Goal: Transaction & Acquisition: Subscribe to service/newsletter

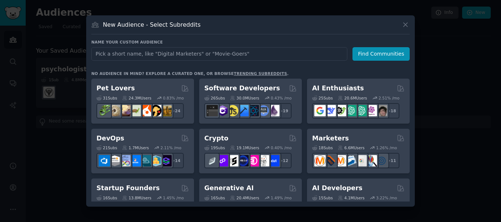
drag, startPoint x: 246, startPoint y: 91, endPoint x: 445, endPoint y: 71, distance: 200.0
click at [445, 71] on div at bounding box center [250, 111] width 501 height 222
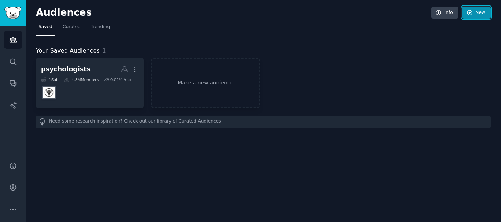
click at [480, 10] on link "New" at bounding box center [476, 13] width 29 height 12
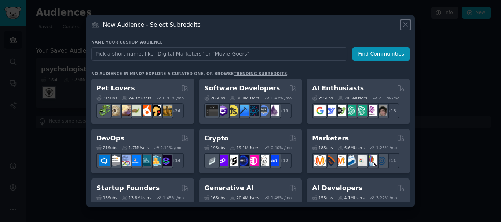
click at [406, 26] on icon at bounding box center [405, 25] width 4 height 4
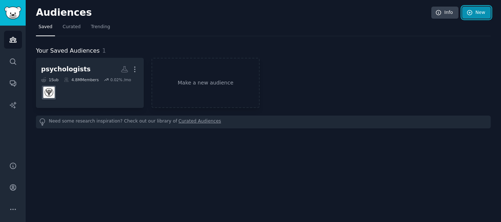
click at [475, 16] on link "New" at bounding box center [476, 13] width 29 height 12
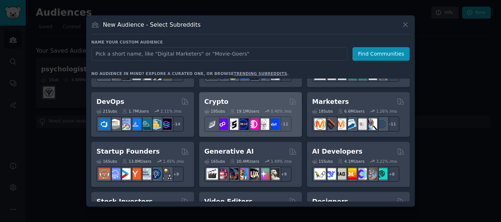
scroll to position [73, 0]
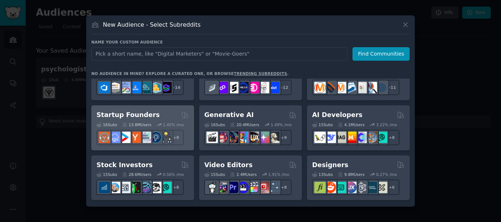
click at [159, 117] on div "Startup Founders" at bounding box center [142, 115] width 92 height 9
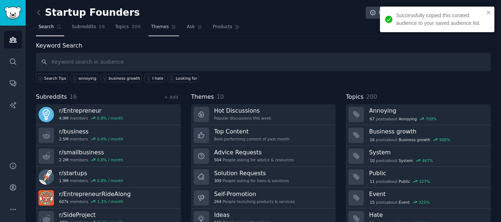
click at [154, 25] on span "Themes" at bounding box center [160, 27] width 18 height 7
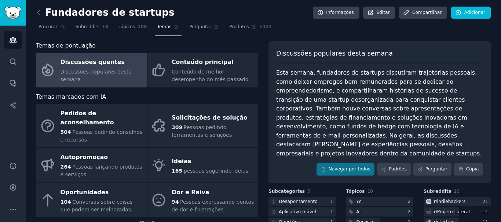
click at [272, 0] on div "Fundadores de startups Informações Editar Compartilhar Adicionar Procurar Subre…" at bounding box center [263, 181] width 475 height 362
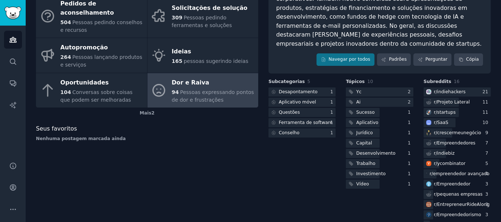
scroll to position [73, 0]
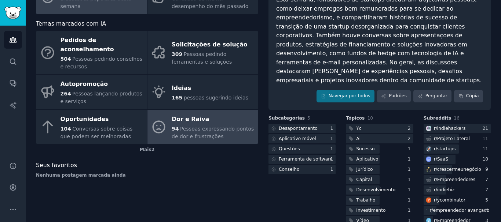
click at [232, 125] on div "94 Pessoas expressando pontos de dor e frustrações" at bounding box center [212, 132] width 83 height 15
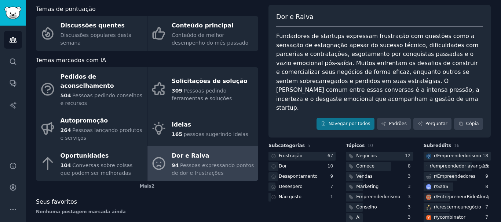
scroll to position [73, 0]
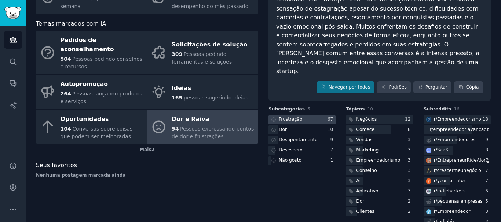
click at [302, 115] on div at bounding box center [301, 119] width 67 height 9
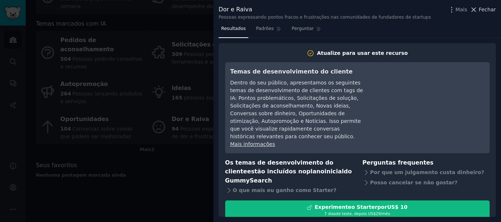
click at [490, 11] on font "Fechar" at bounding box center [486, 10] width 17 height 6
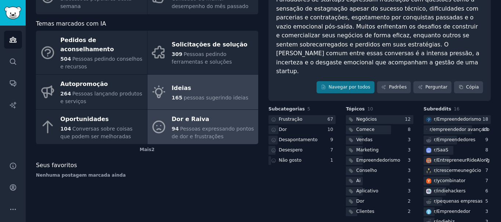
click at [202, 94] on link "Ideias 165 pessoas sugerindo ideias" at bounding box center [202, 92] width 111 height 35
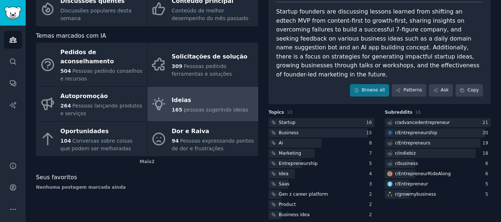
scroll to position [73, 0]
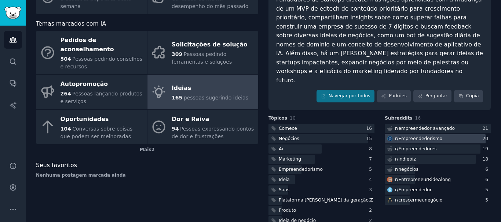
click at [446, 134] on div at bounding box center [434, 138] width 101 height 9
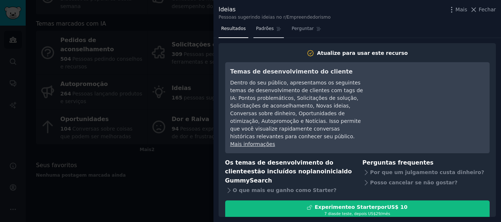
click at [261, 31] on font "Padrões" at bounding box center [265, 28] width 18 height 5
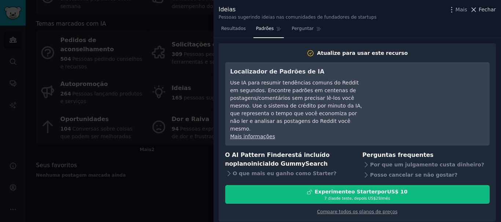
click at [489, 10] on font "Fechar" at bounding box center [486, 10] width 17 height 6
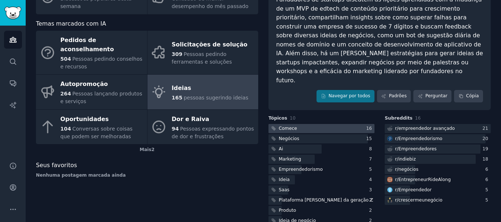
click at [326, 124] on div at bounding box center [321, 128] width 106 height 9
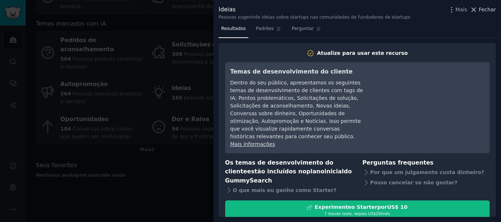
click at [492, 10] on font "Fechar" at bounding box center [486, 10] width 17 height 6
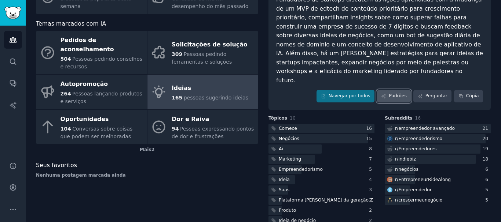
click at [402, 91] on link "Padrões" at bounding box center [394, 96] width 34 height 12
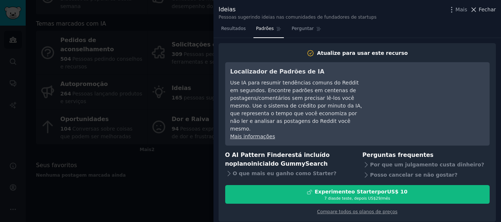
click at [487, 12] on font "Fechar" at bounding box center [486, 10] width 17 height 6
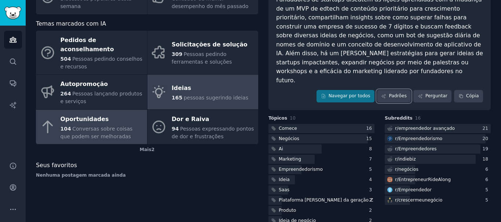
scroll to position [37, 0]
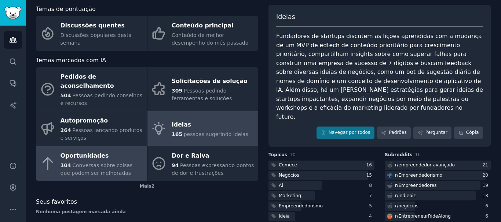
click at [88, 165] on font "Conversas sobre coisas que podem ser melhoradas" at bounding box center [96, 170] width 72 height 14
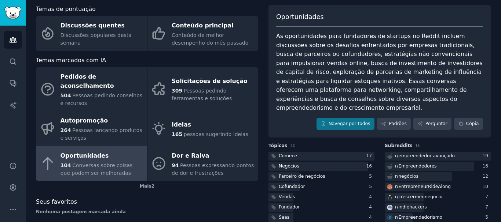
scroll to position [73, 0]
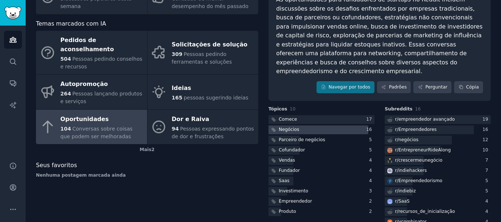
click at [288, 127] on font "Negócios" at bounding box center [288, 129] width 21 height 5
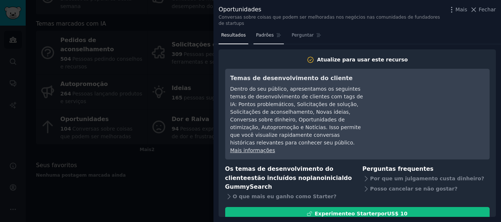
click at [265, 32] on span "Padrões" at bounding box center [265, 35] width 18 height 7
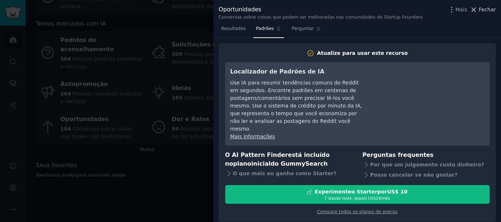
click at [491, 12] on font "Fechar" at bounding box center [486, 10] width 17 height 6
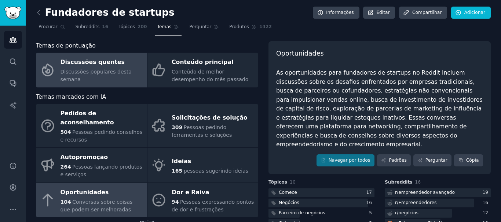
click at [118, 84] on link "Discussões quentes Discussões populares desta semana" at bounding box center [91, 70] width 111 height 35
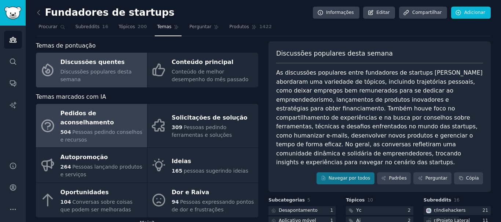
click at [107, 129] on div "504 Pessoas pedindo conselhos e recursos" at bounding box center [101, 136] width 83 height 15
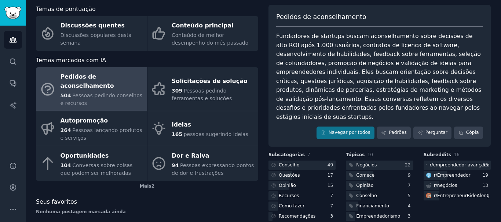
scroll to position [73, 0]
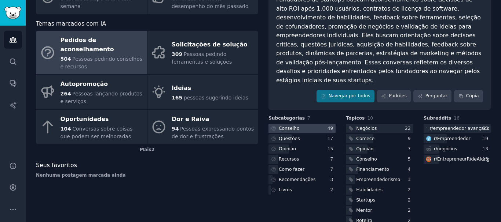
click at [302, 124] on div at bounding box center [301, 128] width 67 height 9
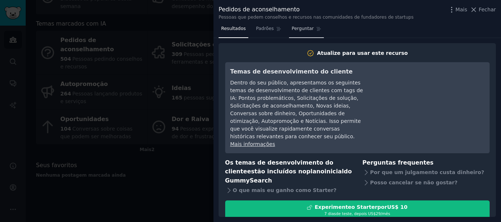
click at [298, 29] on font "Perguntar" at bounding box center [302, 28] width 22 height 5
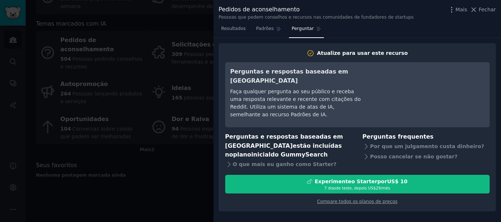
click at [199, 6] on div at bounding box center [250, 111] width 501 height 222
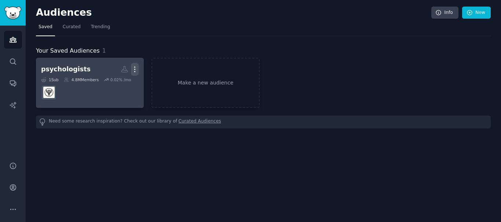
click at [136, 68] on icon "button" at bounding box center [135, 70] width 8 height 8
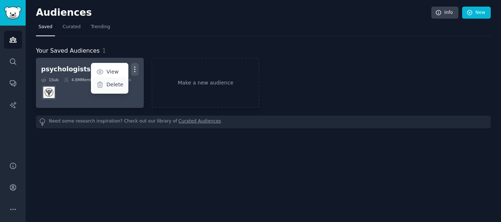
click at [118, 82] on p "Delete" at bounding box center [114, 85] width 17 height 8
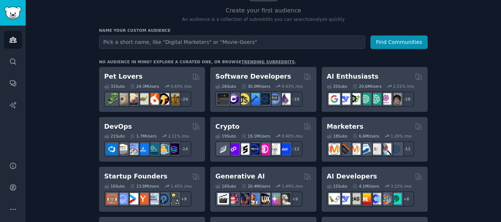
scroll to position [110, 0]
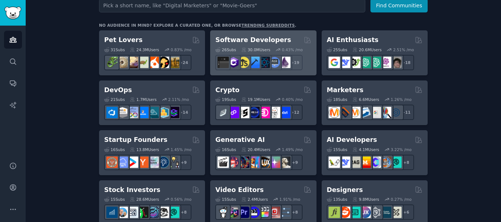
click at [288, 43] on div "Software Developers" at bounding box center [263, 40] width 96 height 9
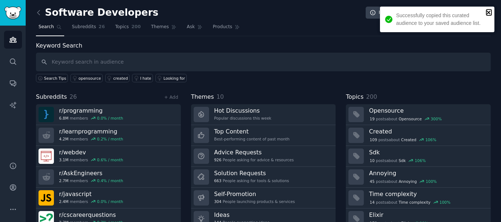
click at [487, 14] on icon "close" at bounding box center [488, 13] width 4 height 4
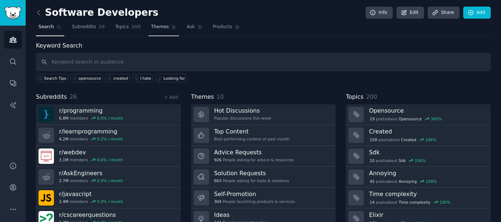
click at [152, 28] on span "Themes" at bounding box center [160, 27] width 18 height 7
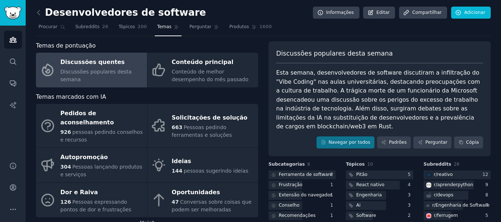
scroll to position [37, 0]
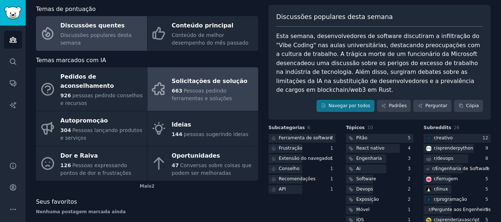
click at [201, 90] on font "Pessoas pedindo ferramentas e soluções" at bounding box center [201, 95] width 60 height 14
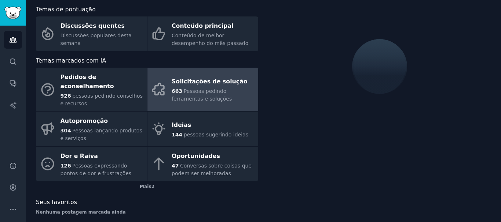
scroll to position [37, 0]
click at [203, 88] on font "Pessoas pedindo ferramentas e soluções" at bounding box center [201, 95] width 60 height 14
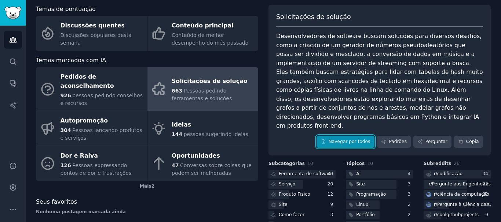
click at [357, 136] on link "Navegar por todos" at bounding box center [345, 142] width 58 height 12
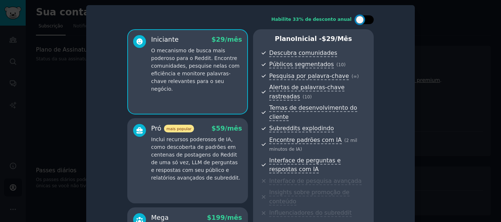
click at [369, 21] on div at bounding box center [364, 19] width 18 height 9
click at [369, 21] on div at bounding box center [369, 20] width 8 height 8
click at [369, 21] on div at bounding box center [364, 19] width 18 height 9
click at [369, 21] on div at bounding box center [369, 20] width 8 height 8
click at [369, 21] on div at bounding box center [364, 19] width 18 height 9
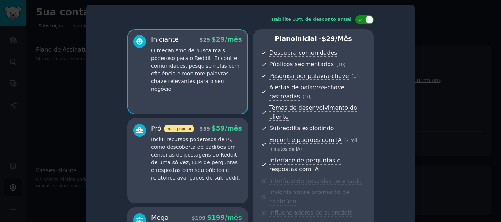
click at [369, 21] on div at bounding box center [369, 20] width 8 height 8
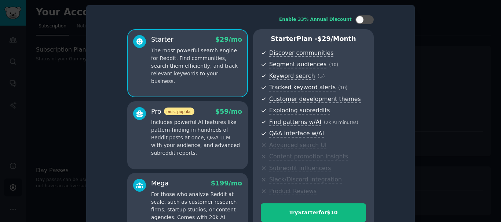
click at [408, 64] on div "Enable 33% Annual Discount Starter $ 29 /mo The most powerful search engine for…" at bounding box center [250, 128] width 318 height 237
click at [364, 20] on div at bounding box center [364, 19] width 18 height 9
checkbox input "true"
